Goal: Transaction & Acquisition: Purchase product/service

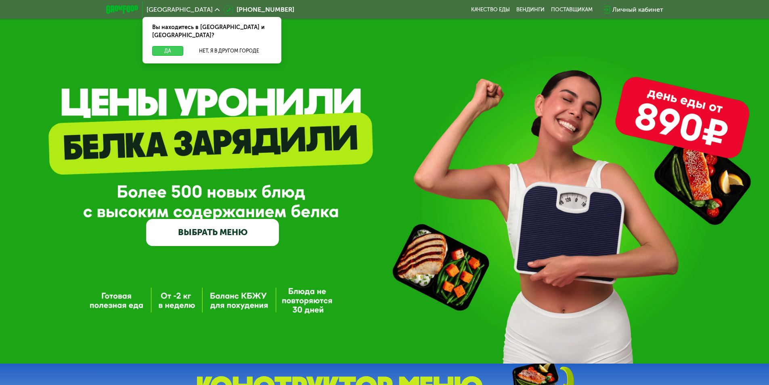
click at [173, 46] on button "Да" at bounding box center [167, 51] width 31 height 10
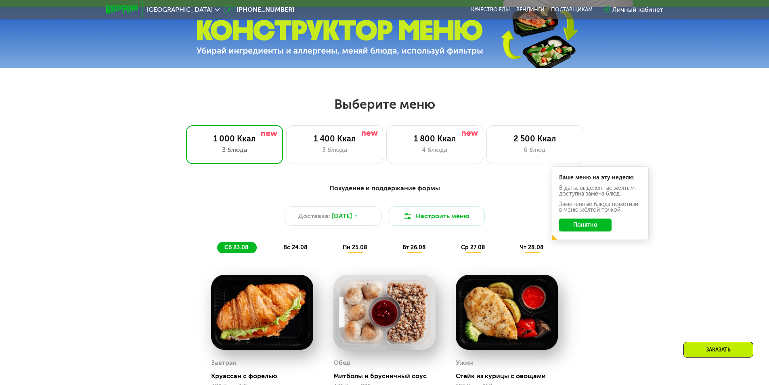
scroll to position [363, 0]
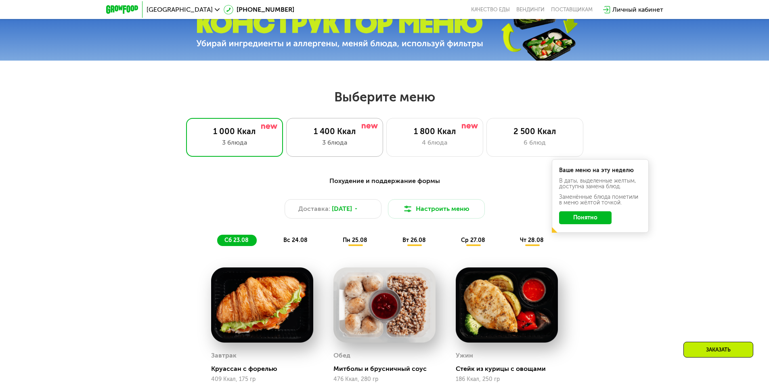
click at [337, 146] on div "3 блюда" at bounding box center [335, 143] width 80 height 10
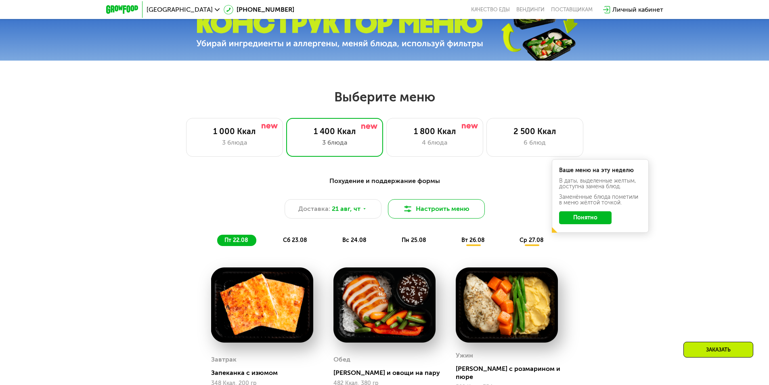
click at [464, 214] on button "Настроить меню" at bounding box center [436, 208] width 97 height 19
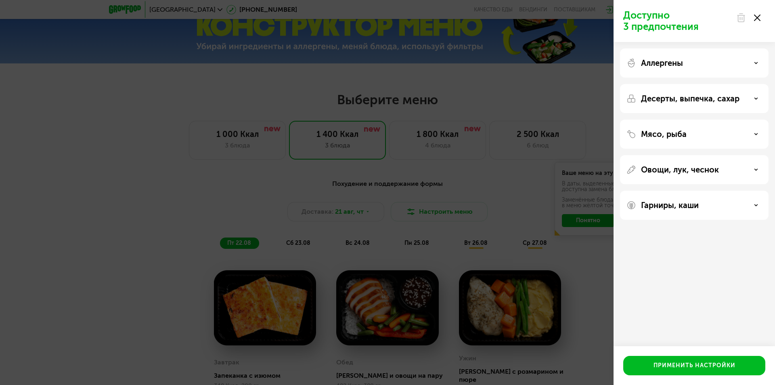
click at [662, 84] on div "Аллергены" at bounding box center [694, 98] width 149 height 29
click at [670, 65] on p "Аллергены" at bounding box center [662, 63] width 42 height 10
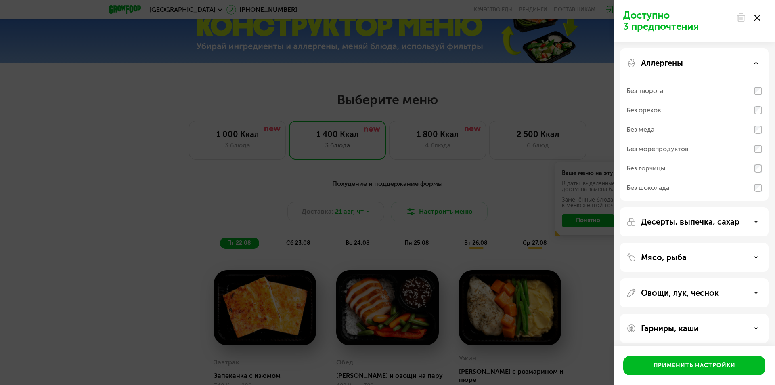
click at [631, 219] on img at bounding box center [631, 222] width 10 height 10
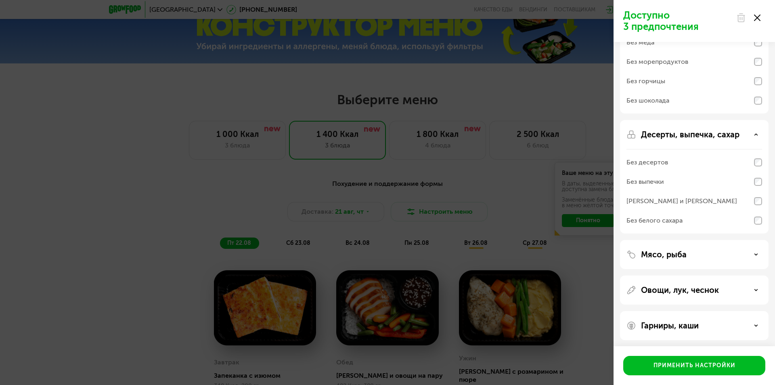
scroll to position [89, 0]
click at [649, 257] on p "Мясо, рыба" at bounding box center [664, 252] width 46 height 10
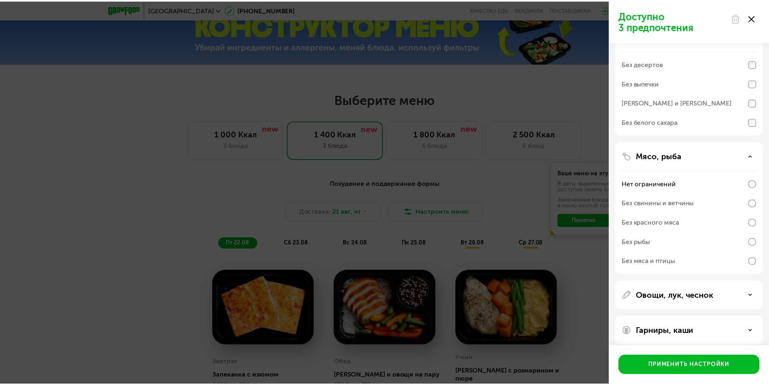
scroll to position [193, 0]
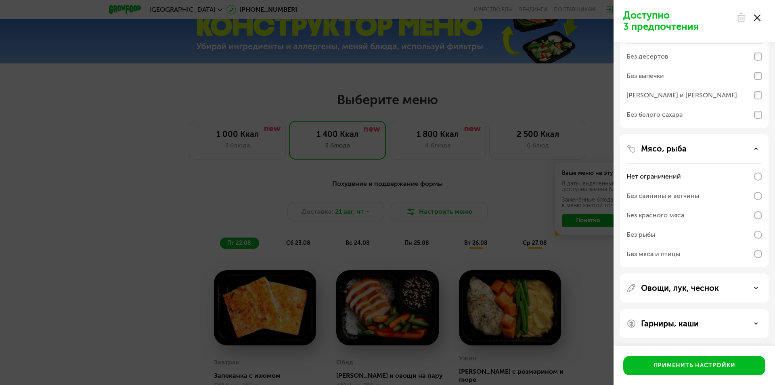
click at [651, 192] on div "Без свинины и ветчины" at bounding box center [662, 196] width 73 height 10
click at [653, 309] on div "Овощи, лук, чеснок" at bounding box center [694, 323] width 149 height 29
click at [681, 363] on div "Применить настройки" at bounding box center [694, 365] width 82 height 8
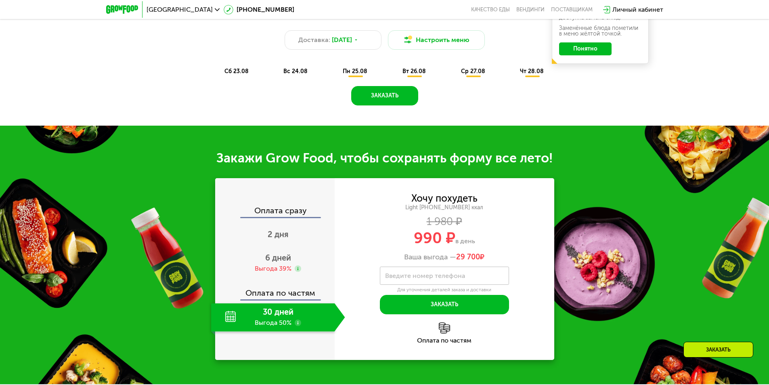
scroll to position [605, 0]
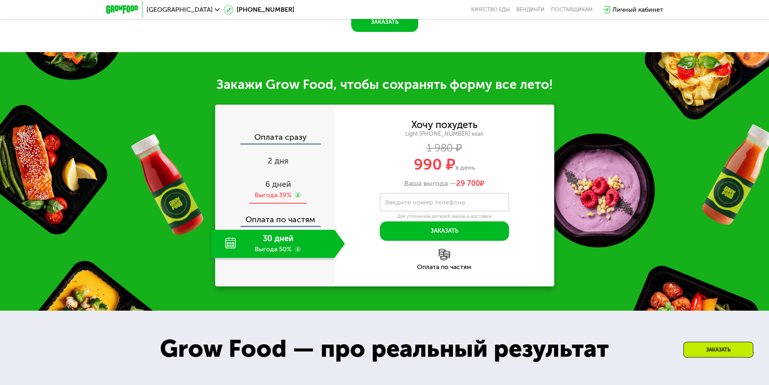
click at [271, 185] on span "6 дней" at bounding box center [278, 184] width 26 height 10
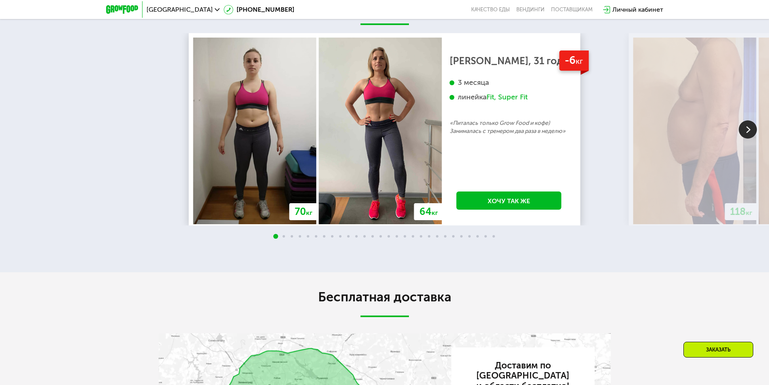
scroll to position [1332, 0]
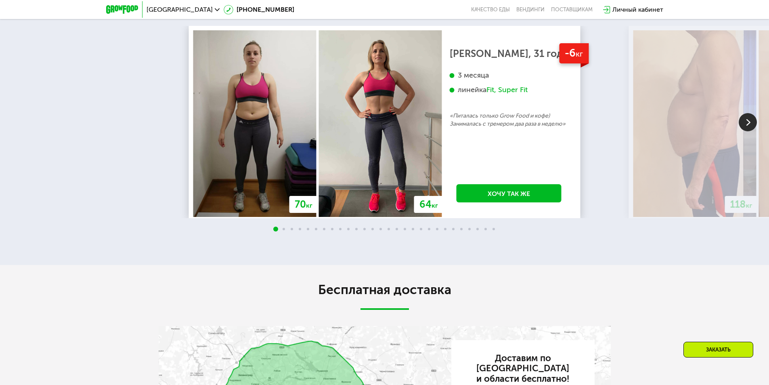
click at [750, 127] on img at bounding box center [748, 122] width 18 height 18
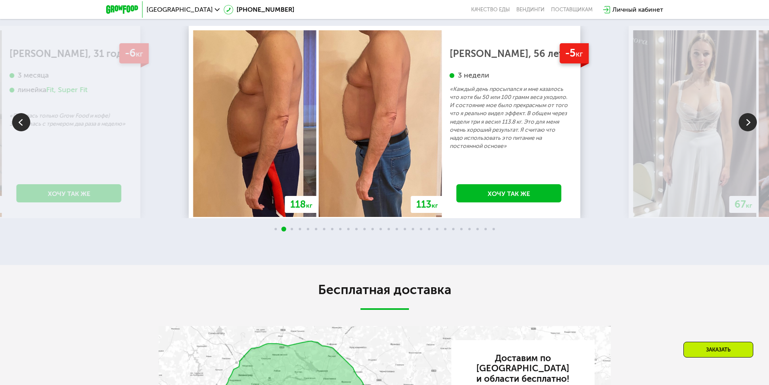
click at [750, 127] on img at bounding box center [748, 122] width 18 height 18
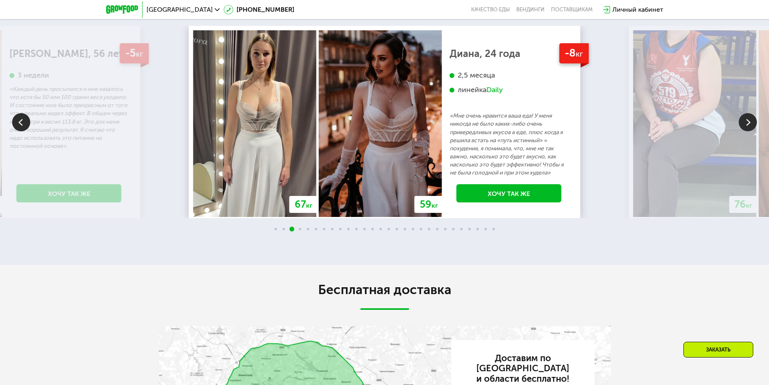
click at [749, 123] on img at bounding box center [748, 122] width 18 height 18
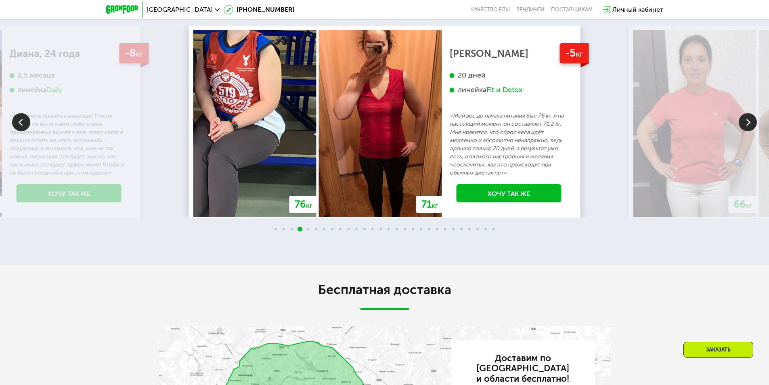
click at [749, 123] on img at bounding box center [748, 122] width 18 height 18
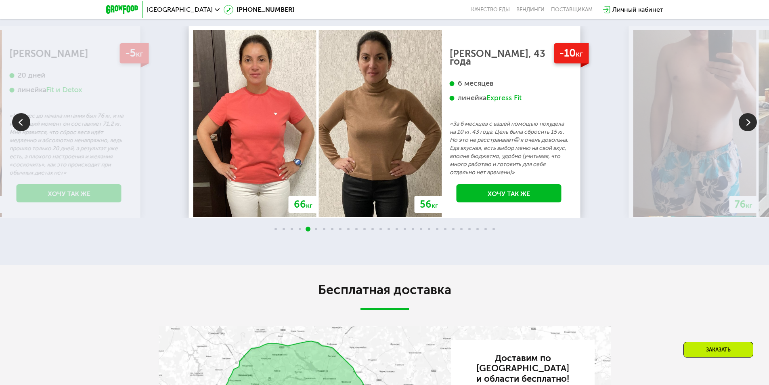
click at [749, 123] on img at bounding box center [748, 122] width 18 height 18
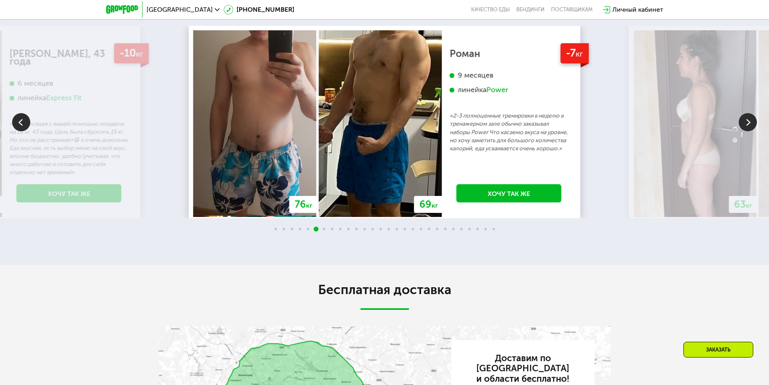
click at [749, 123] on img at bounding box center [748, 122] width 18 height 18
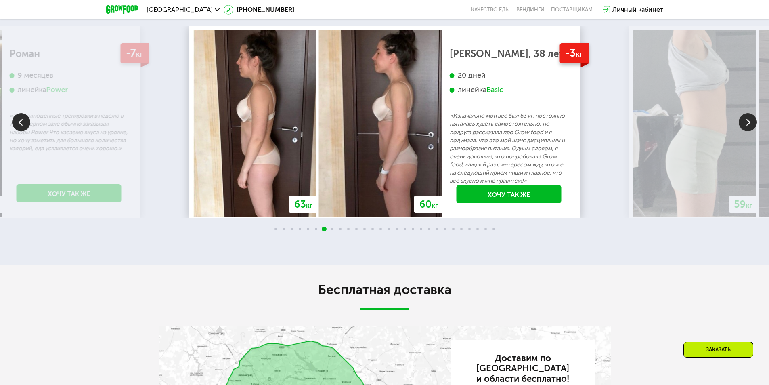
click at [749, 123] on img at bounding box center [748, 122] width 18 height 18
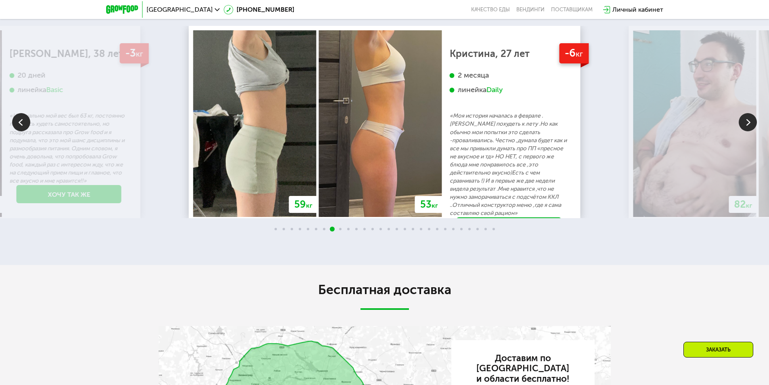
click at [749, 123] on img at bounding box center [748, 122] width 18 height 18
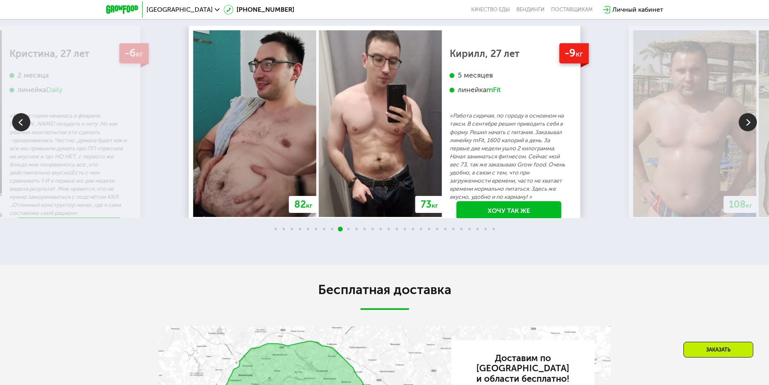
click at [747, 124] on img at bounding box center [748, 122] width 18 height 18
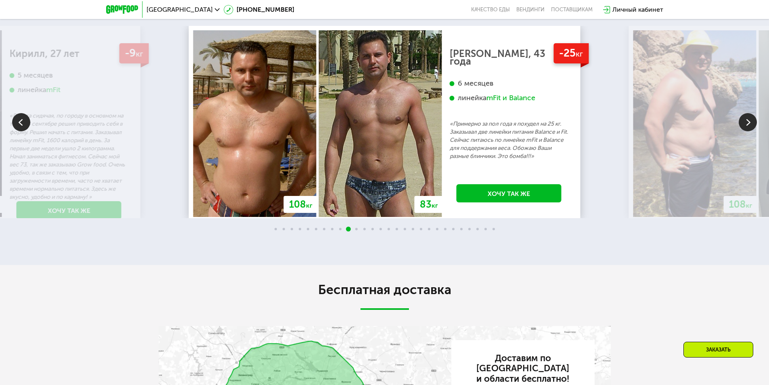
click at [747, 124] on img at bounding box center [748, 122] width 18 height 18
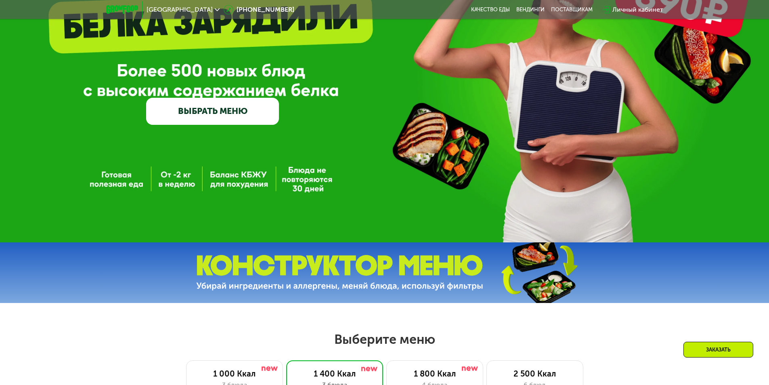
scroll to position [0, 0]
